Goal: Information Seeking & Learning: Learn about a topic

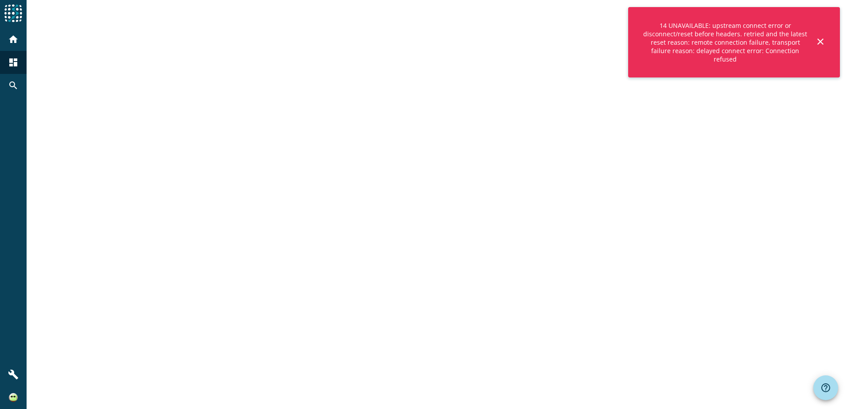
click at [10, 21] on img at bounding box center [13, 13] width 18 height 18
click at [15, 48] on div "home" at bounding box center [13, 39] width 23 height 23
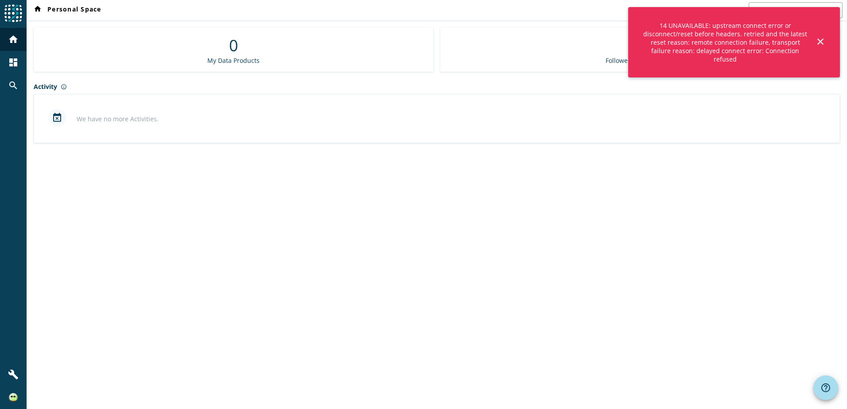
click at [17, 42] on mat-icon "home" at bounding box center [13, 39] width 11 height 11
click at [16, 67] on mat-icon "dashboard" at bounding box center [13, 62] width 11 height 11
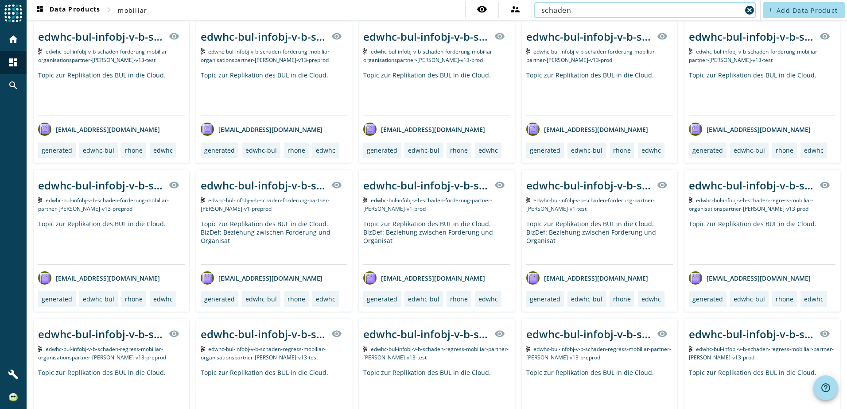
scroll to position [1981, 0]
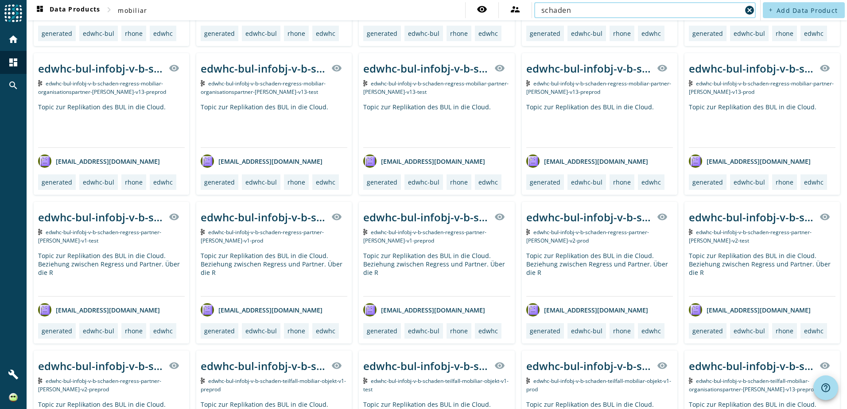
paste input "mcs-core-infobj-"
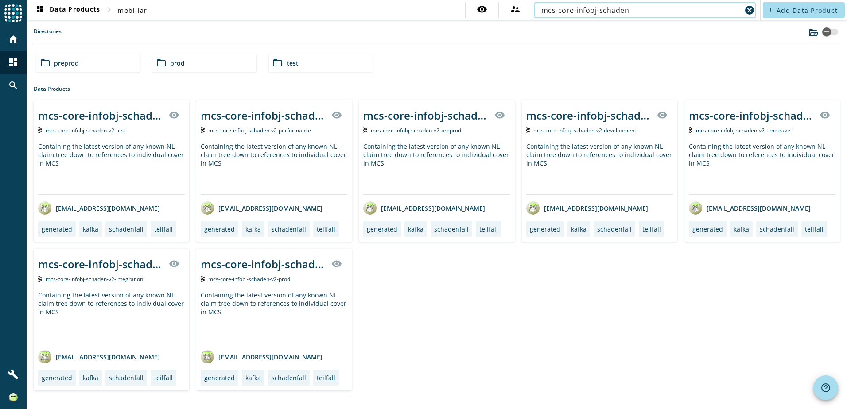
type input "mcs-core-infobj-schaden"
click at [251, 173] on div "Containing the latest version of any known NL-claim tree down to references to …" at bounding box center [274, 168] width 147 height 52
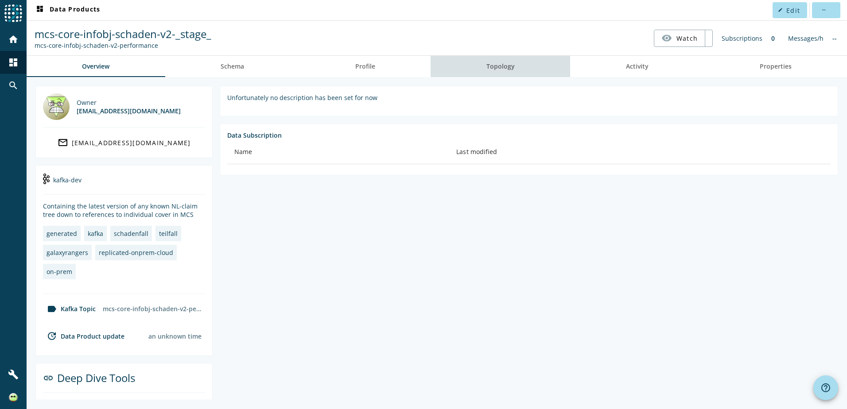
click at [496, 72] on span "Topology" at bounding box center [500, 66] width 28 height 21
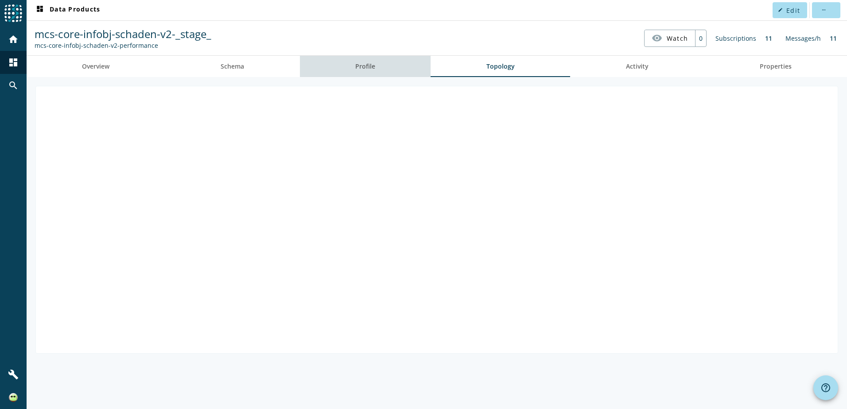
click at [358, 63] on span "Profile" at bounding box center [365, 66] width 20 height 6
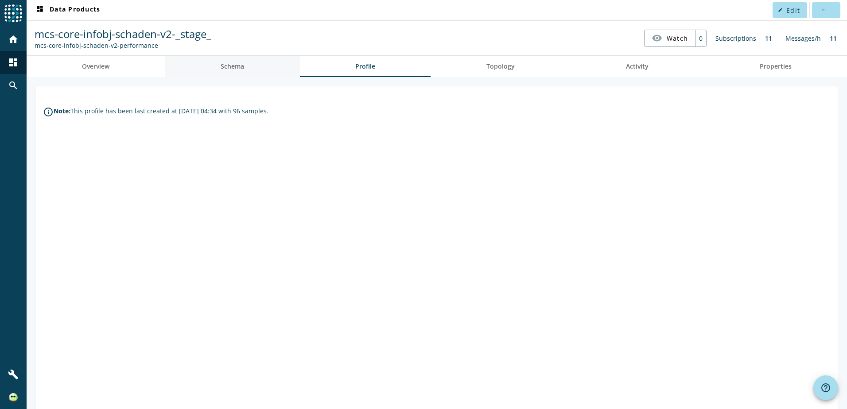
click at [206, 62] on link "Schema" at bounding box center [232, 66] width 135 height 21
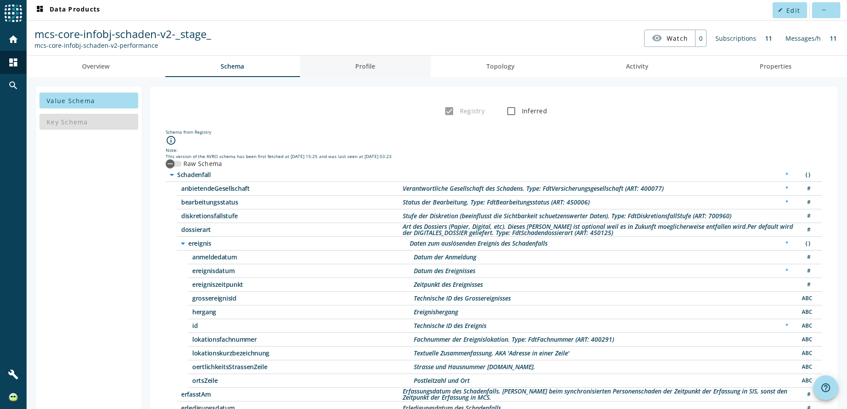
click at [363, 72] on span "Profile" at bounding box center [365, 66] width 20 height 21
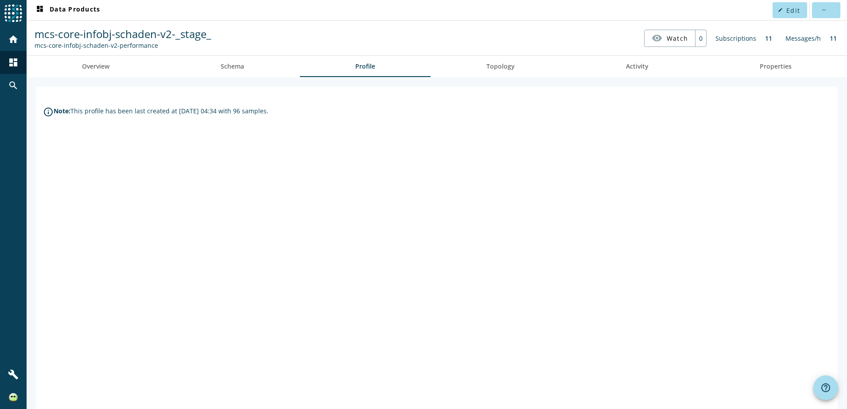
click at [518, 73] on link "Topology" at bounding box center [499, 66] width 139 height 21
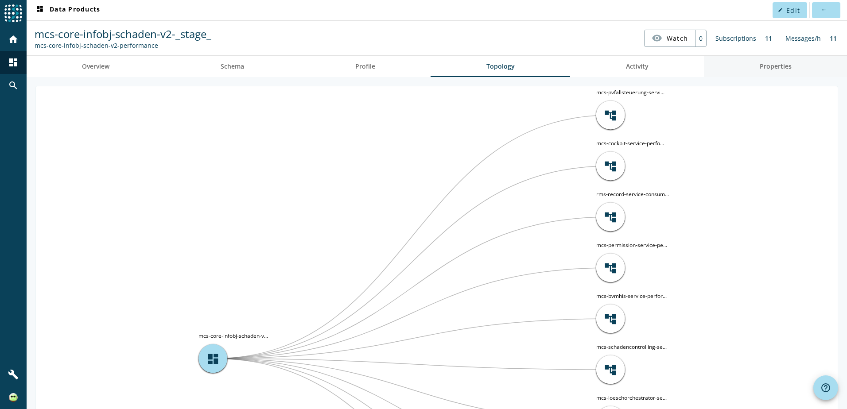
click at [784, 68] on span "Properties" at bounding box center [775, 66] width 32 height 6
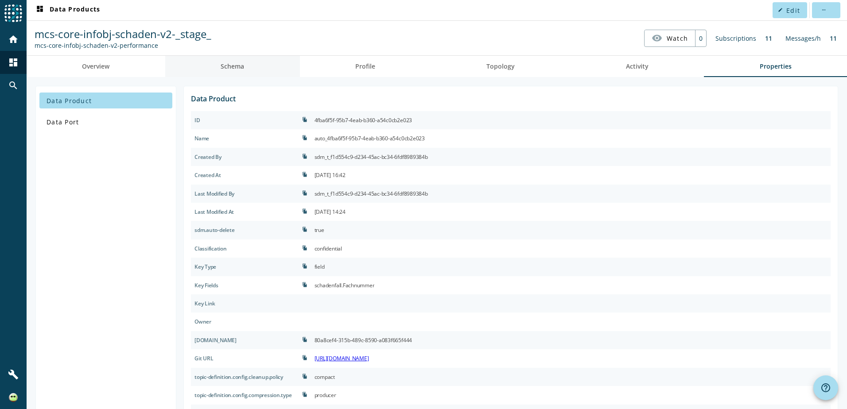
click at [242, 71] on span "Schema" at bounding box center [231, 66] width 23 height 21
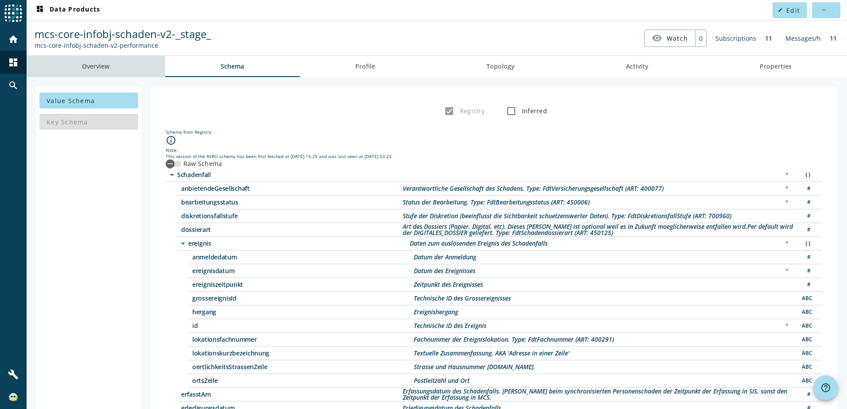
click at [140, 72] on link "Overview" at bounding box center [96, 66] width 139 height 21
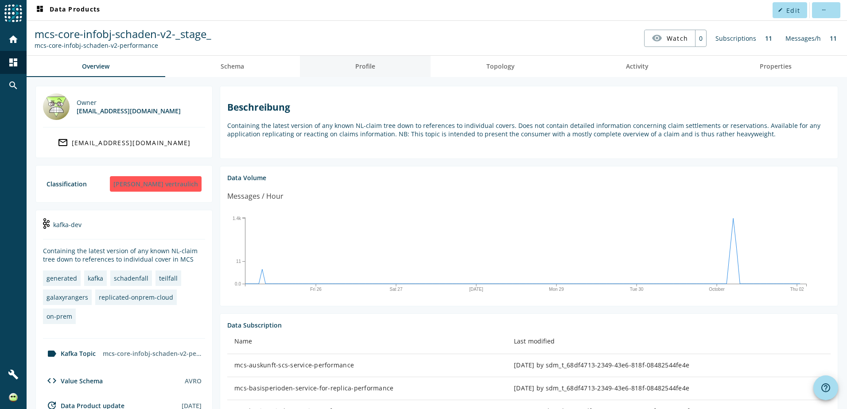
click at [358, 64] on span "Profile" at bounding box center [365, 66] width 20 height 6
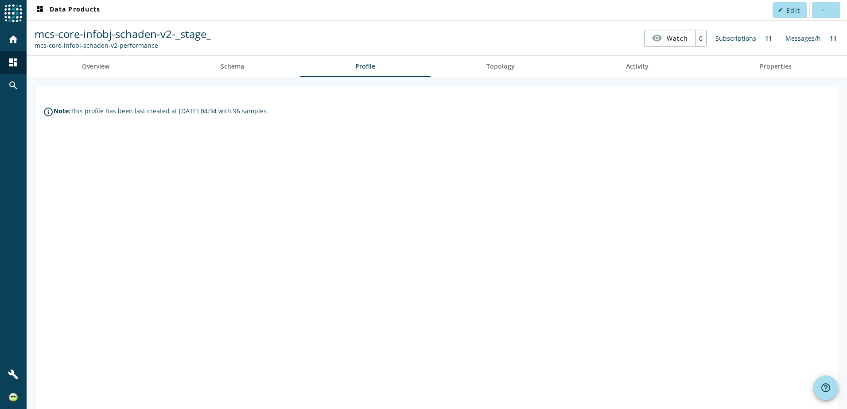
click at [50, 115] on icon "info_outline" at bounding box center [48, 112] width 11 height 11
click at [823, 12] on span at bounding box center [826, 10] width 28 height 21
click at [317, 130] on div at bounding box center [423, 204] width 847 height 409
click at [53, 64] on link "Overview" at bounding box center [96, 66] width 139 height 21
